Goal: Task Accomplishment & Management: Manage account settings

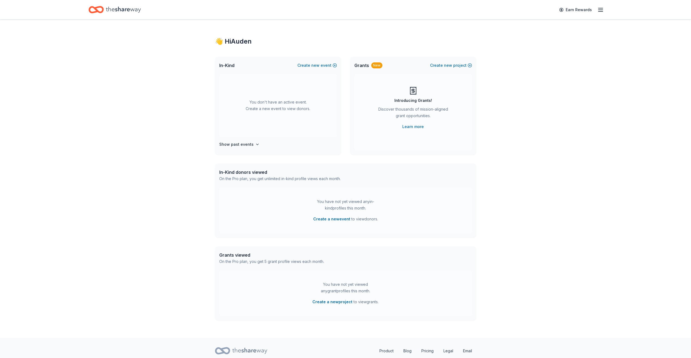
click at [601, 10] on icon "button" at bounding box center [601, 10] width 7 height 7
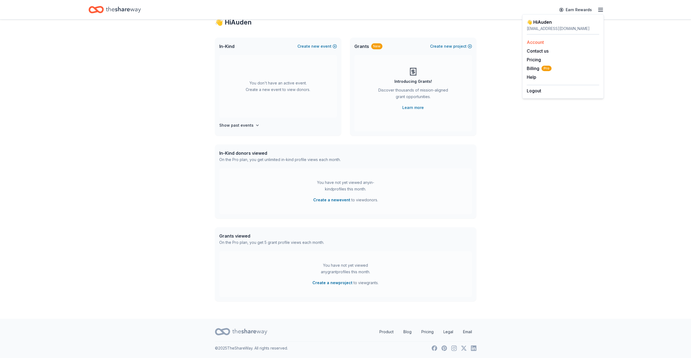
click at [541, 44] on link "Account" at bounding box center [535, 42] width 17 height 5
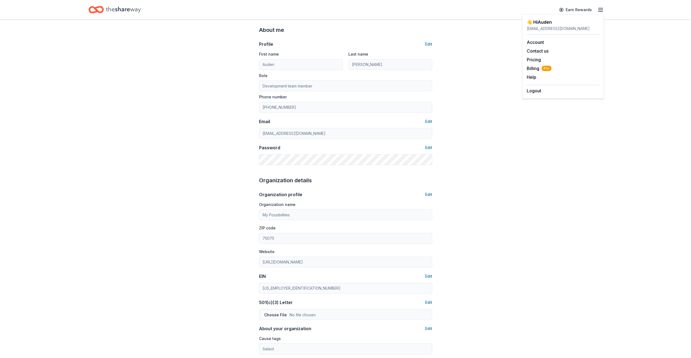
click at [666, 78] on div "Account About me Profile Edit First name [PERSON_NAME] Last name [PERSON_NAME] …" at bounding box center [345, 244] width 691 height 486
click at [600, 10] on line "button" at bounding box center [601, 10] width 4 height 0
click at [662, 58] on div "Account About me Profile Edit First name [PERSON_NAME] Last name [PERSON_NAME] …" at bounding box center [345, 244] width 691 height 486
click at [600, 10] on icon "button" at bounding box center [601, 10] width 7 height 7
click at [565, 154] on div "Account About me Profile Edit First name [PERSON_NAME] Last name [PERSON_NAME] …" at bounding box center [345, 244] width 691 height 486
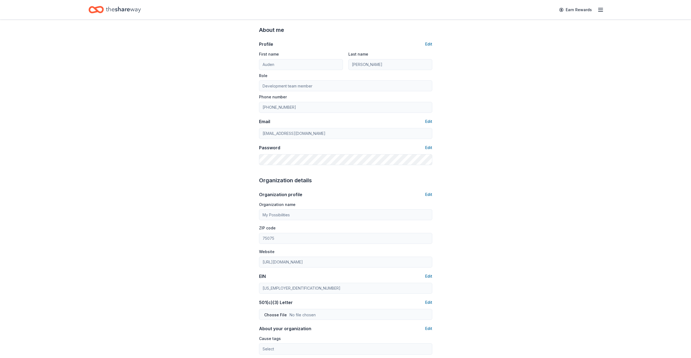
click at [598, 11] on icon "button" at bounding box center [601, 10] width 7 height 7
click at [534, 44] on link "Account" at bounding box center [535, 42] width 17 height 5
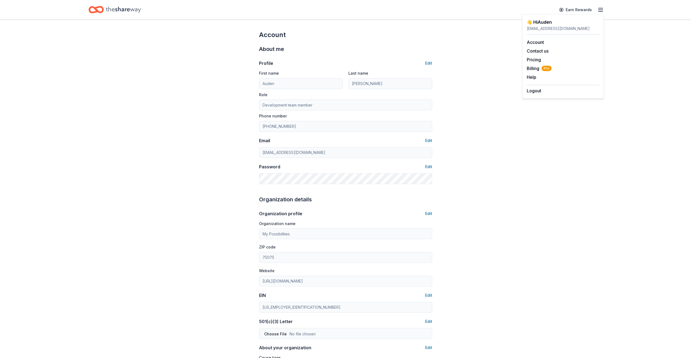
click at [665, 35] on div "Account About me Profile Edit First name [PERSON_NAME] Last name [PERSON_NAME] …" at bounding box center [345, 263] width 691 height 486
